Goal: Task Accomplishment & Management: Use online tool/utility

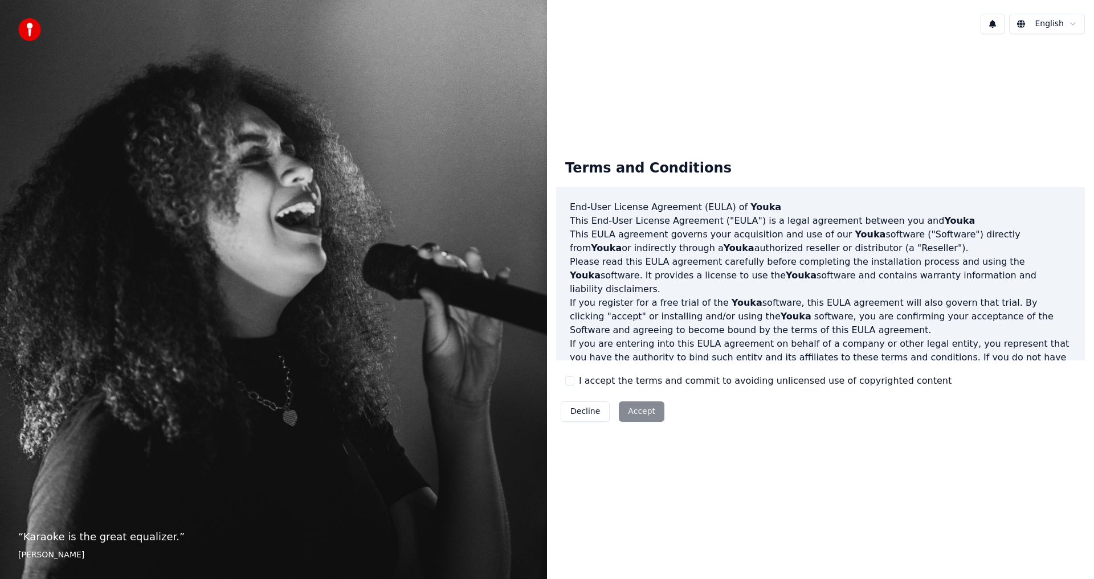
click at [646, 417] on div "Decline Accept" at bounding box center [612, 412] width 113 height 30
click at [636, 409] on div "Decline Accept" at bounding box center [612, 412] width 113 height 30
click at [634, 412] on div "Decline Accept" at bounding box center [612, 412] width 113 height 30
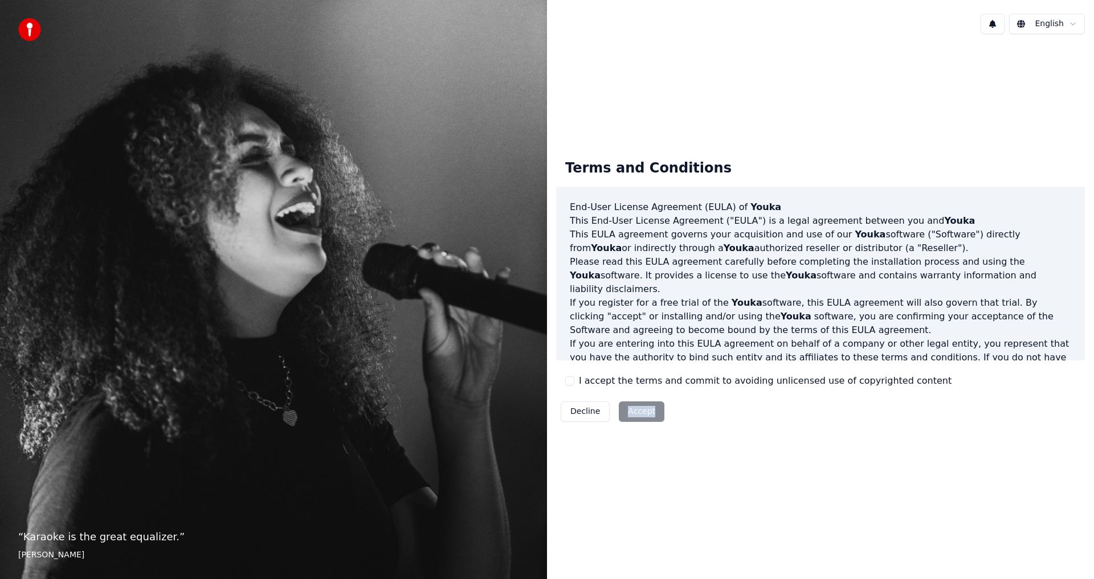
click at [634, 412] on div "Decline Accept" at bounding box center [612, 412] width 113 height 30
click at [1072, 27] on html "“ Karaoke is the great equalizer. ” [PERSON_NAME] [PERSON_NAME] Terms and Condi…" at bounding box center [547, 289] width 1094 height 579
click at [923, 145] on html "“ Karaoke is the great equalizer. ” [PERSON_NAME] [PERSON_NAME] Terms and Condi…" at bounding box center [547, 289] width 1094 height 579
click at [635, 414] on div "Decline Accept" at bounding box center [612, 412] width 113 height 30
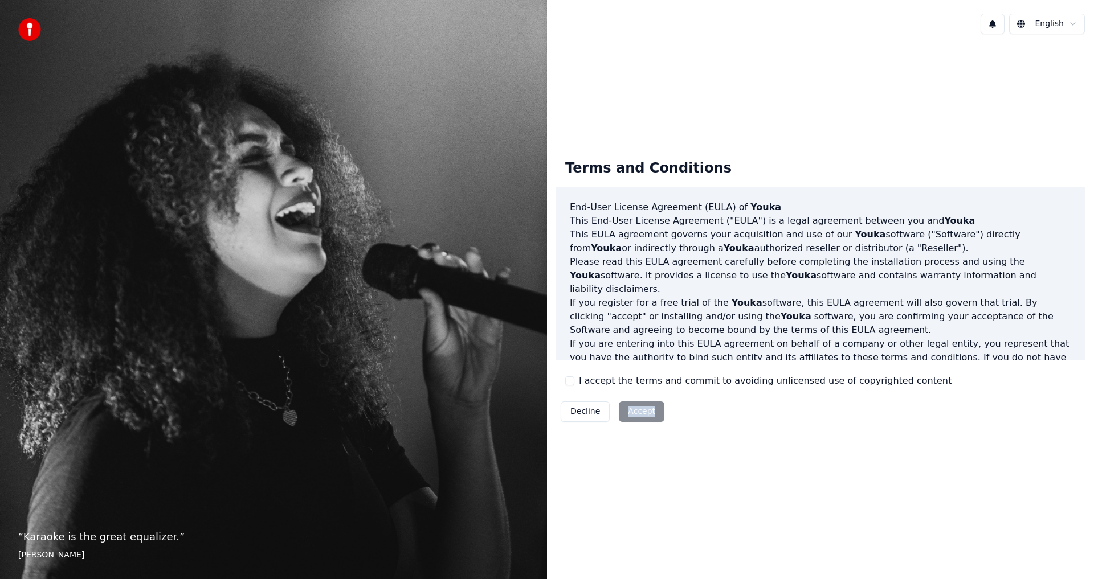
click at [635, 414] on div "Decline Accept" at bounding box center [612, 412] width 113 height 30
drag, startPoint x: 635, startPoint y: 414, endPoint x: 676, endPoint y: 370, distance: 60.0
click at [636, 413] on div "Decline Accept" at bounding box center [612, 412] width 113 height 30
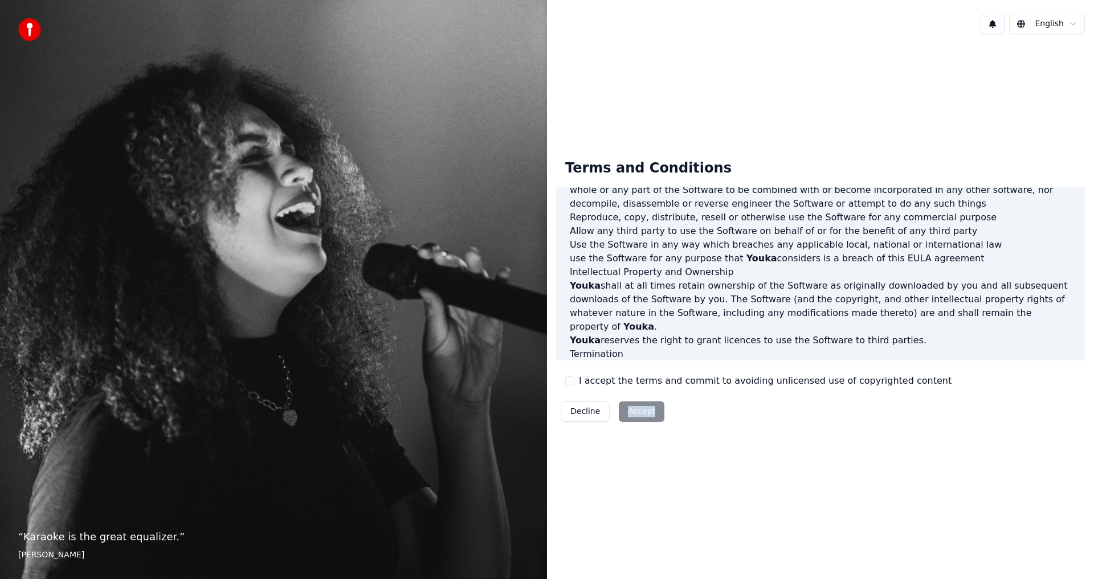
scroll to position [455, 0]
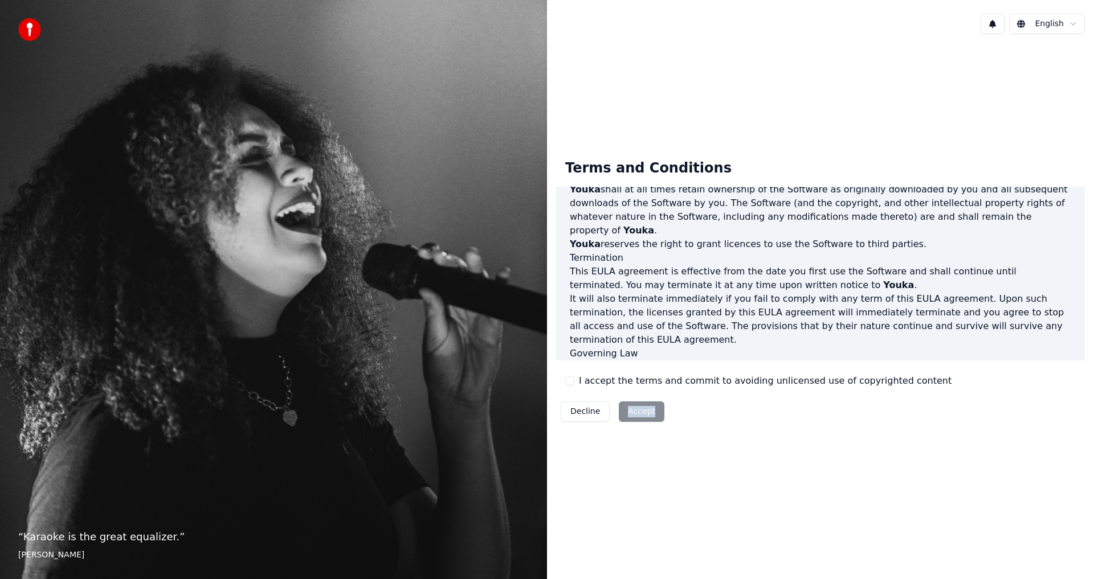
click at [574, 382] on button "I accept the terms and commit to avoiding unlicensed use of copyrighted content" at bounding box center [569, 380] width 9 height 9
click at [637, 408] on button "Accept" at bounding box center [642, 412] width 46 height 21
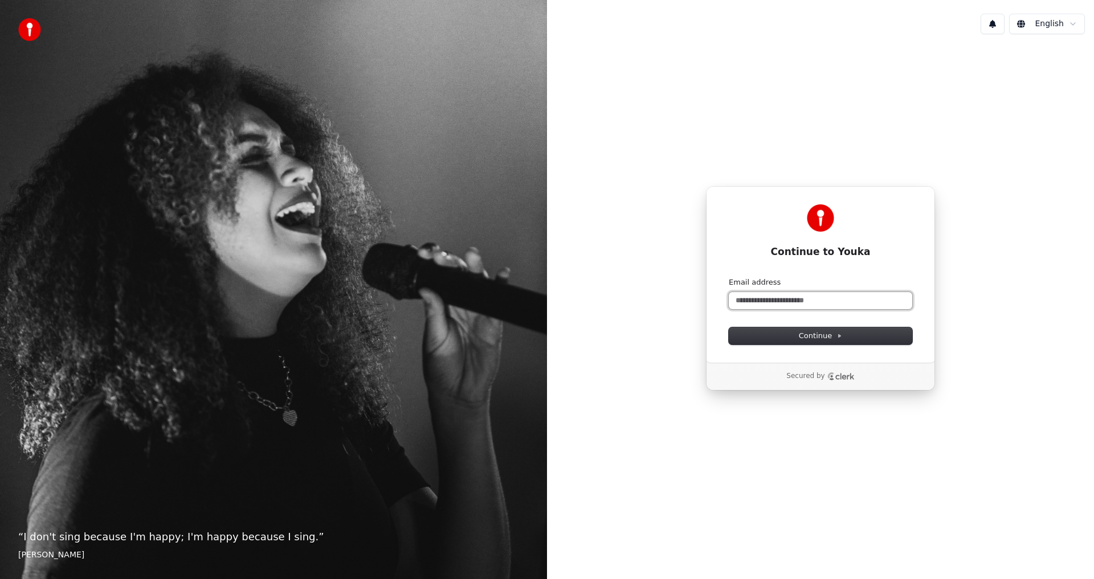
click at [761, 305] on input "Email address" at bounding box center [819, 300] width 183 height 17
click at [826, 333] on span "Continue" at bounding box center [819, 336] width 43 height 10
click at [785, 303] on input "Email address" at bounding box center [819, 300] width 183 height 17
click at [739, 298] on input "Email address" at bounding box center [819, 300] width 183 height 17
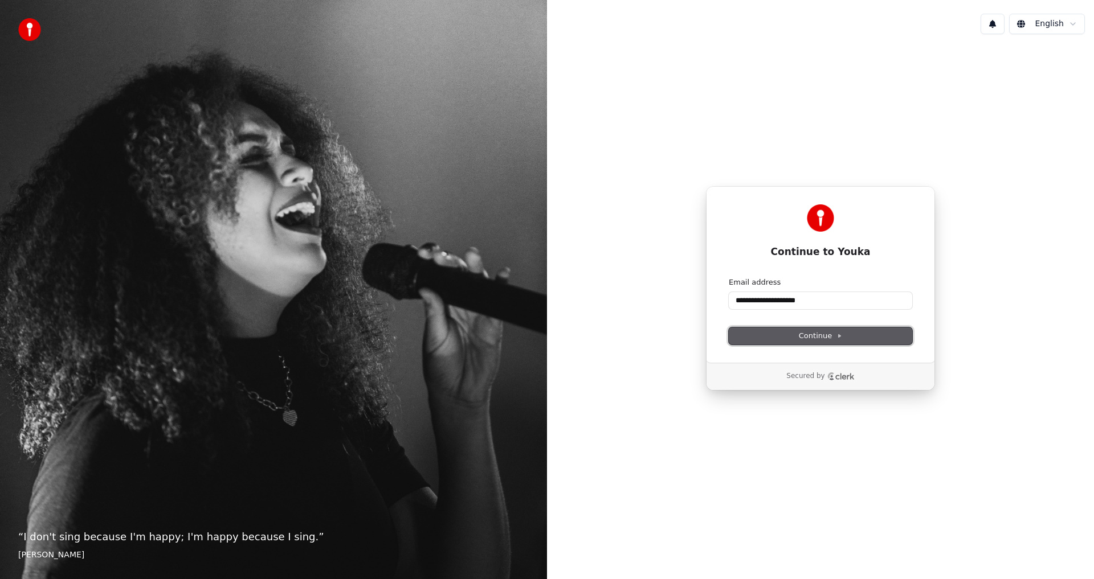
click at [793, 335] on button "Continue" at bounding box center [819, 335] width 183 height 17
type input "**********"
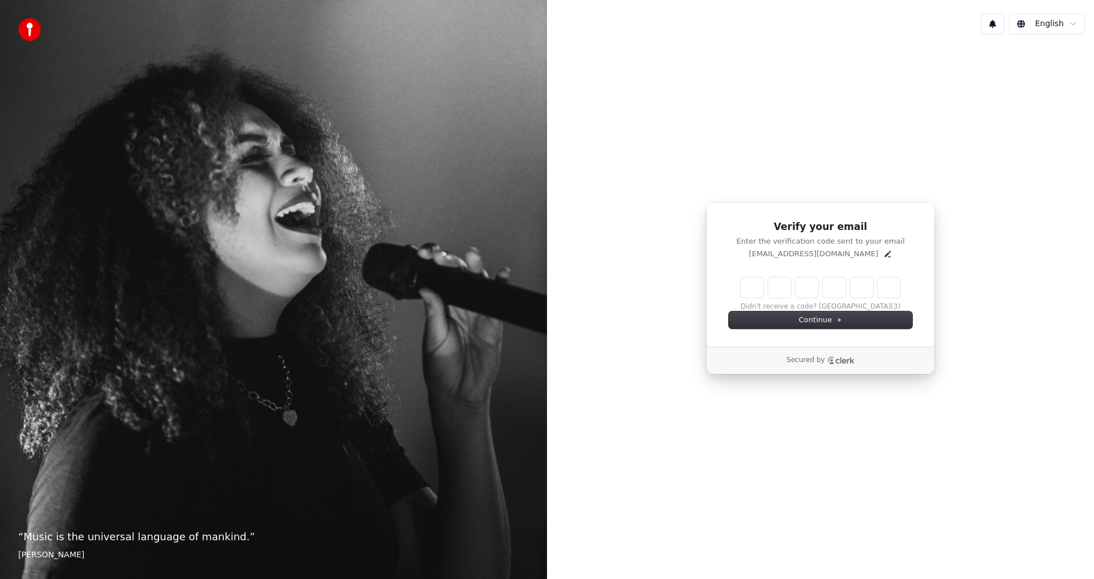
click at [757, 290] on input "Enter verification code" at bounding box center [819, 287] width 159 height 21
type input "******"
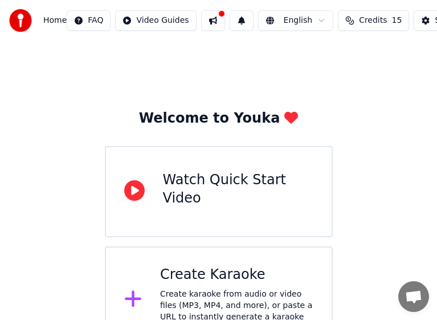
click at [260, 188] on div "Watch Quick Start Video" at bounding box center [238, 189] width 150 height 36
